Goal: Navigation & Orientation: Find specific page/section

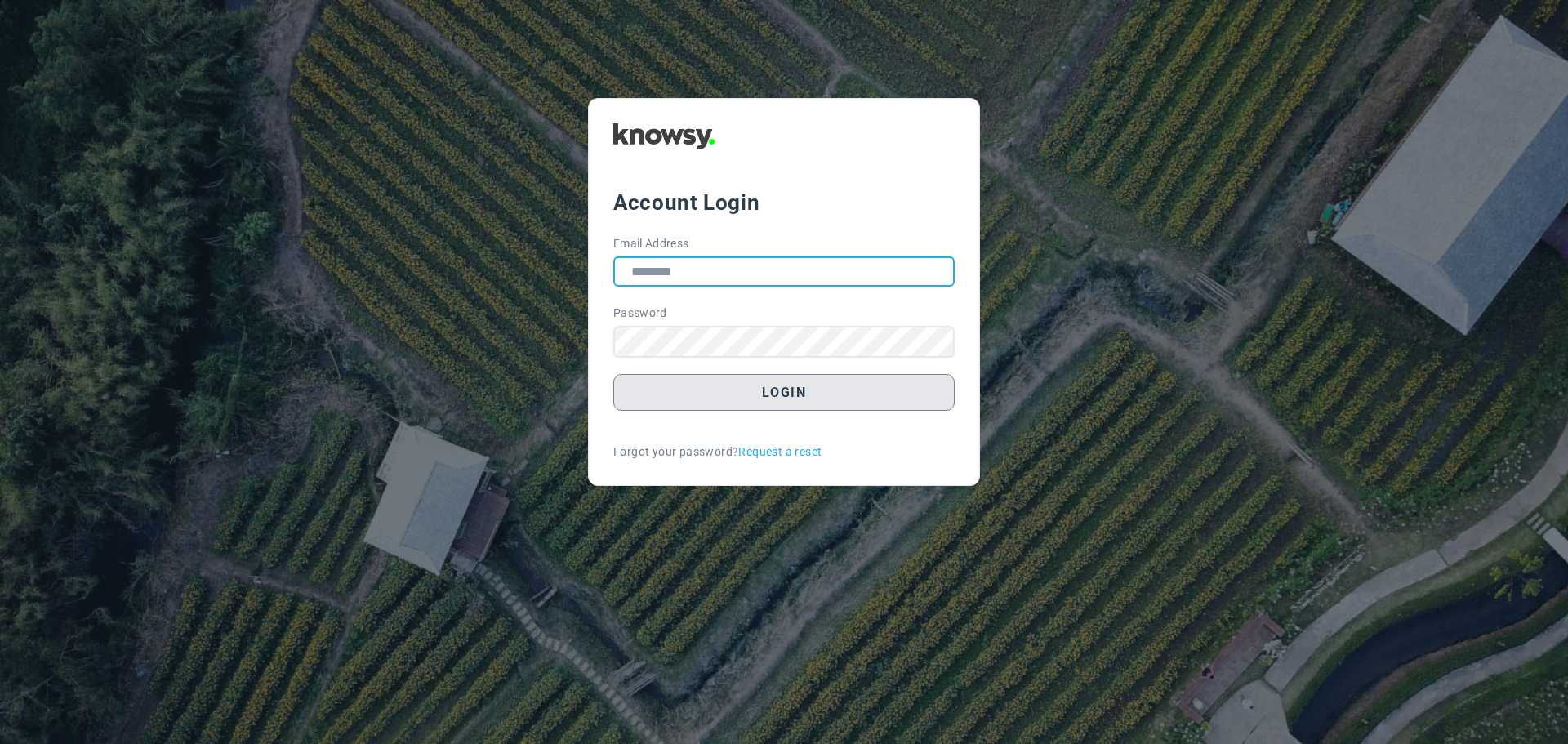
type input "**********"
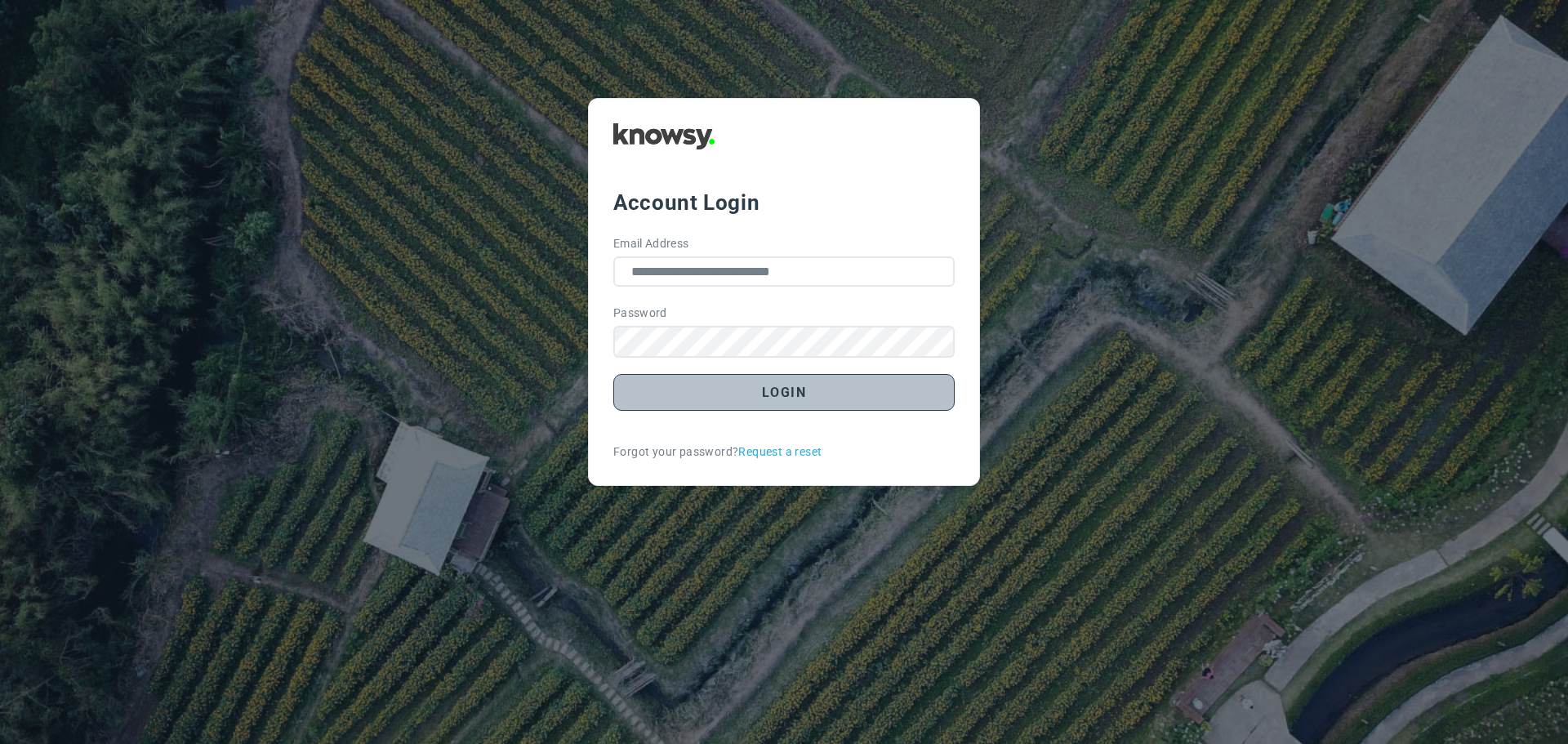
click at [782, 399] on button "Login" at bounding box center [784, 392] width 342 height 37
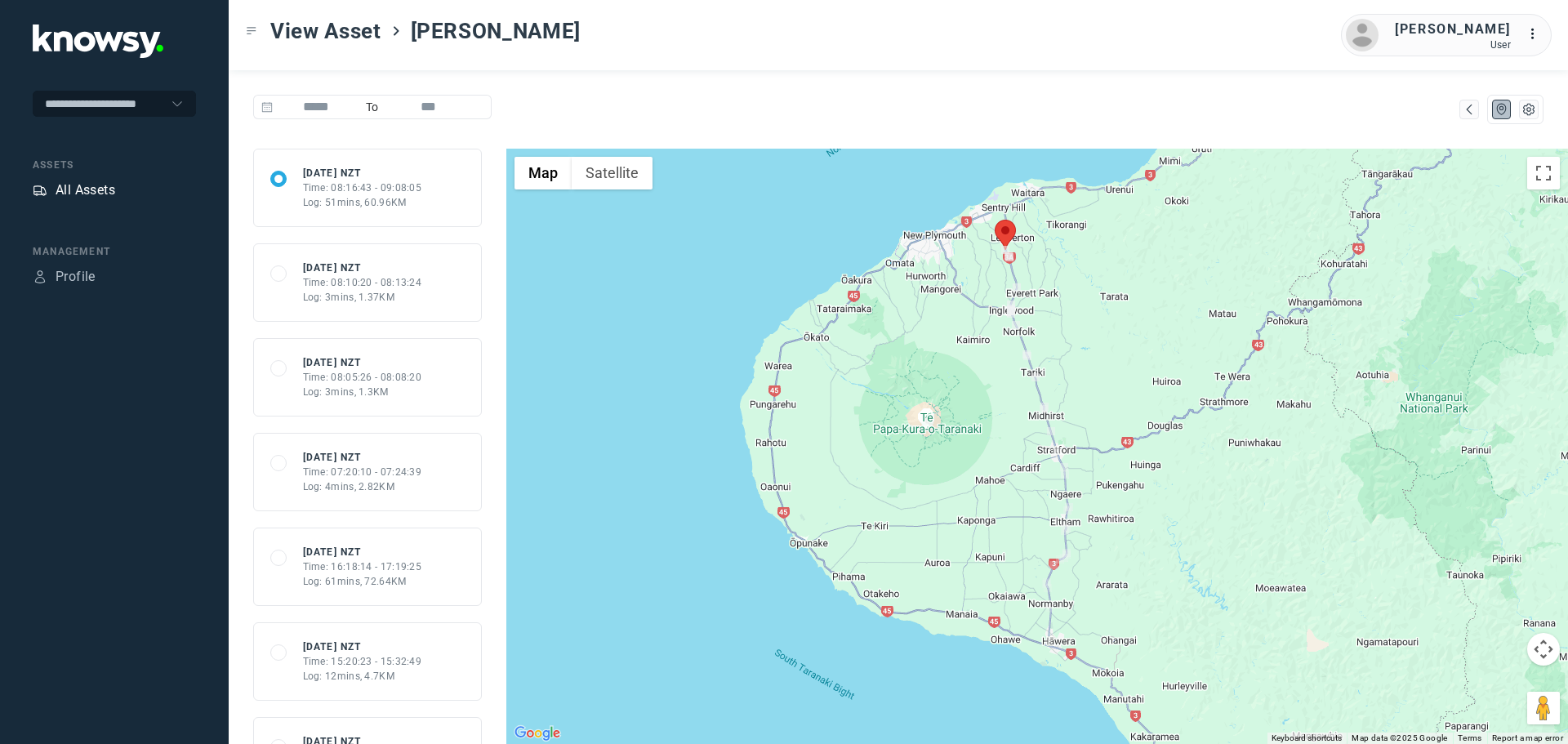
click at [102, 189] on div "All Assets" at bounding box center [85, 191] width 59 height 20
